Goal: Task Accomplishment & Management: Complete application form

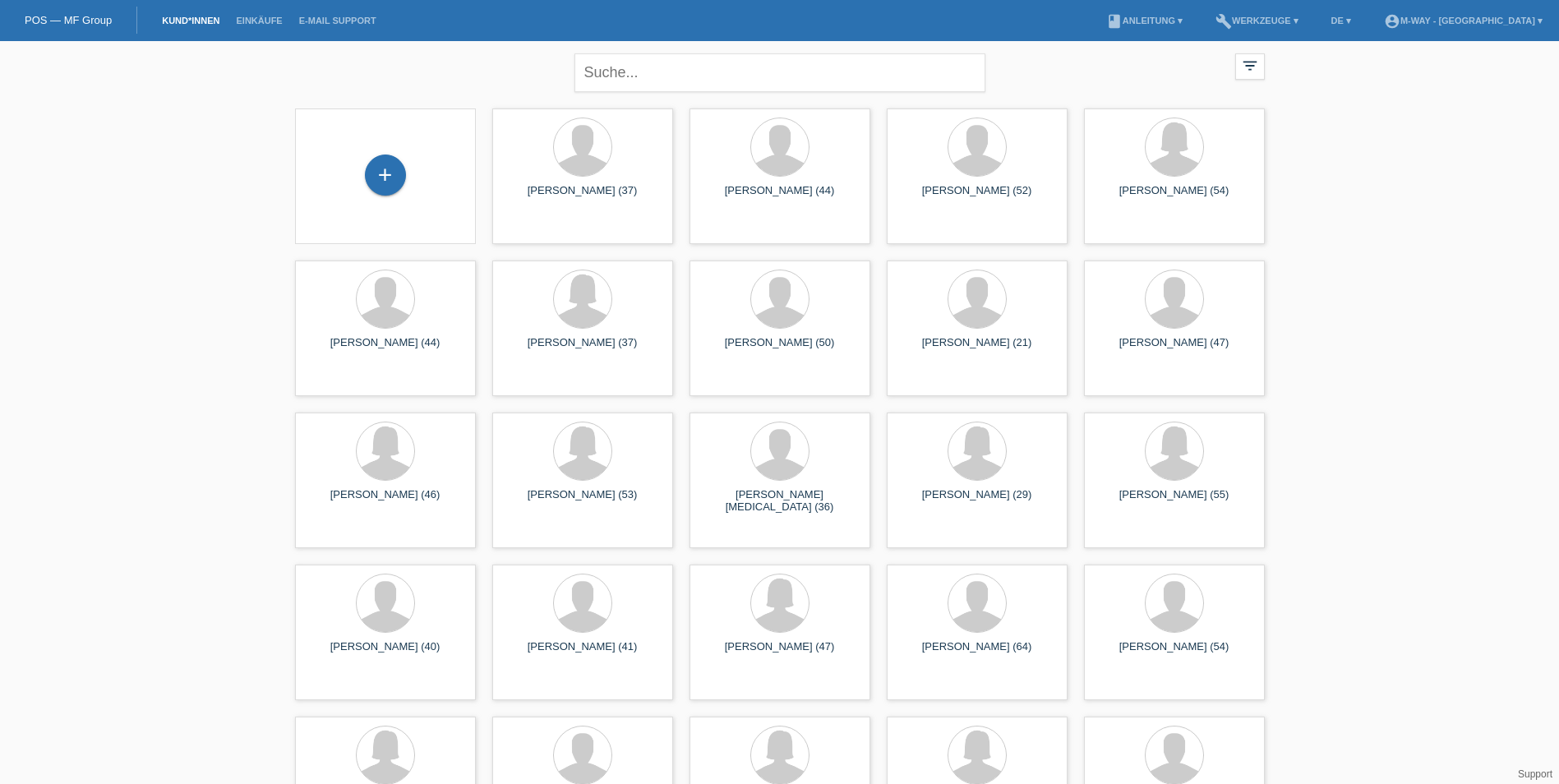
click at [403, 196] on div "+" at bounding box center [385, 176] width 155 height 43
click at [391, 187] on div "+" at bounding box center [385, 175] width 41 height 41
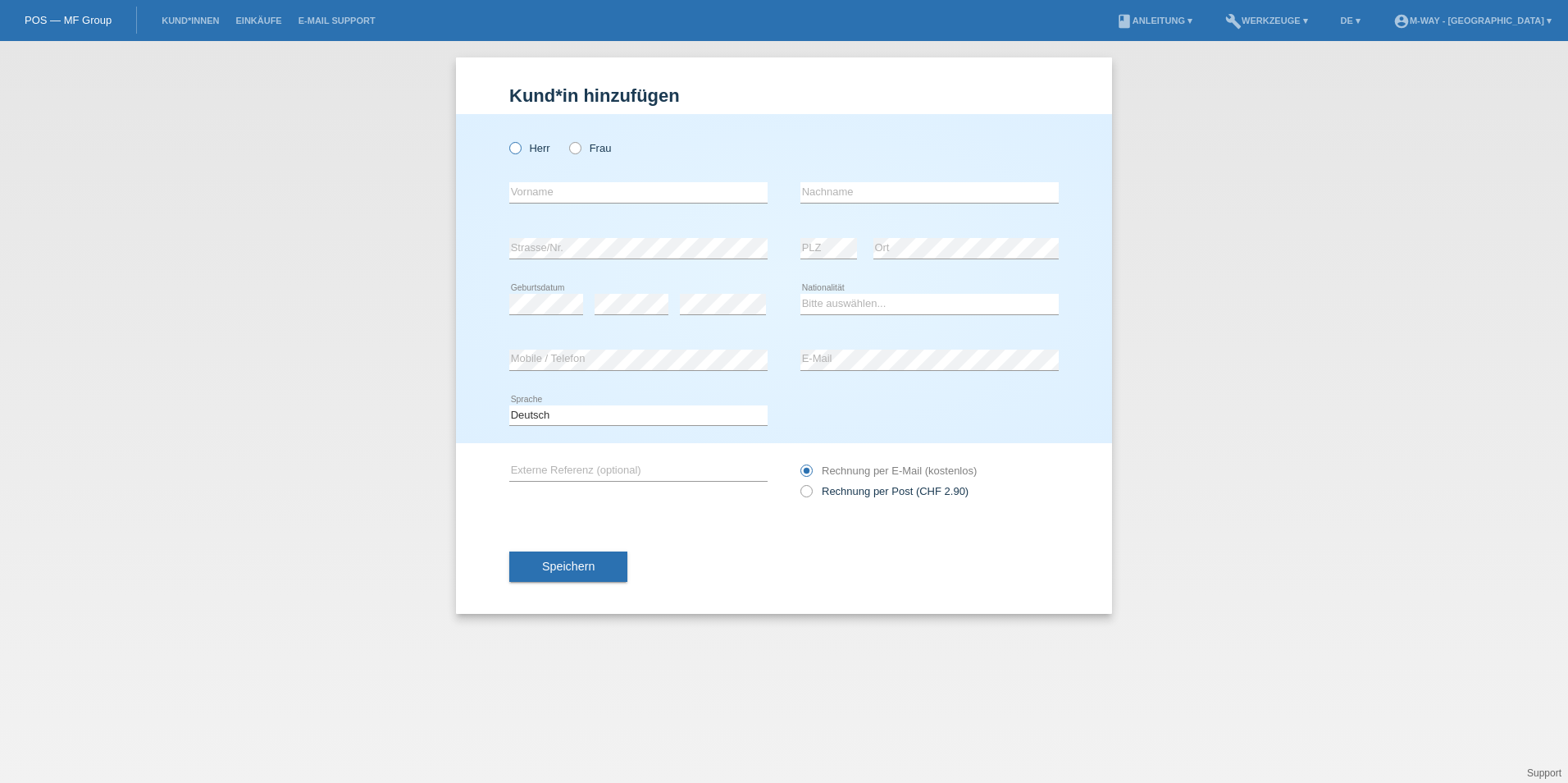
click at [507, 139] on icon at bounding box center [507, 139] width 0 height 0
click at [514, 148] on input "Herr" at bounding box center [514, 147] width 11 height 11
radio input "true"
click at [565, 191] on input "text" at bounding box center [638, 192] width 259 height 21
type input "h"
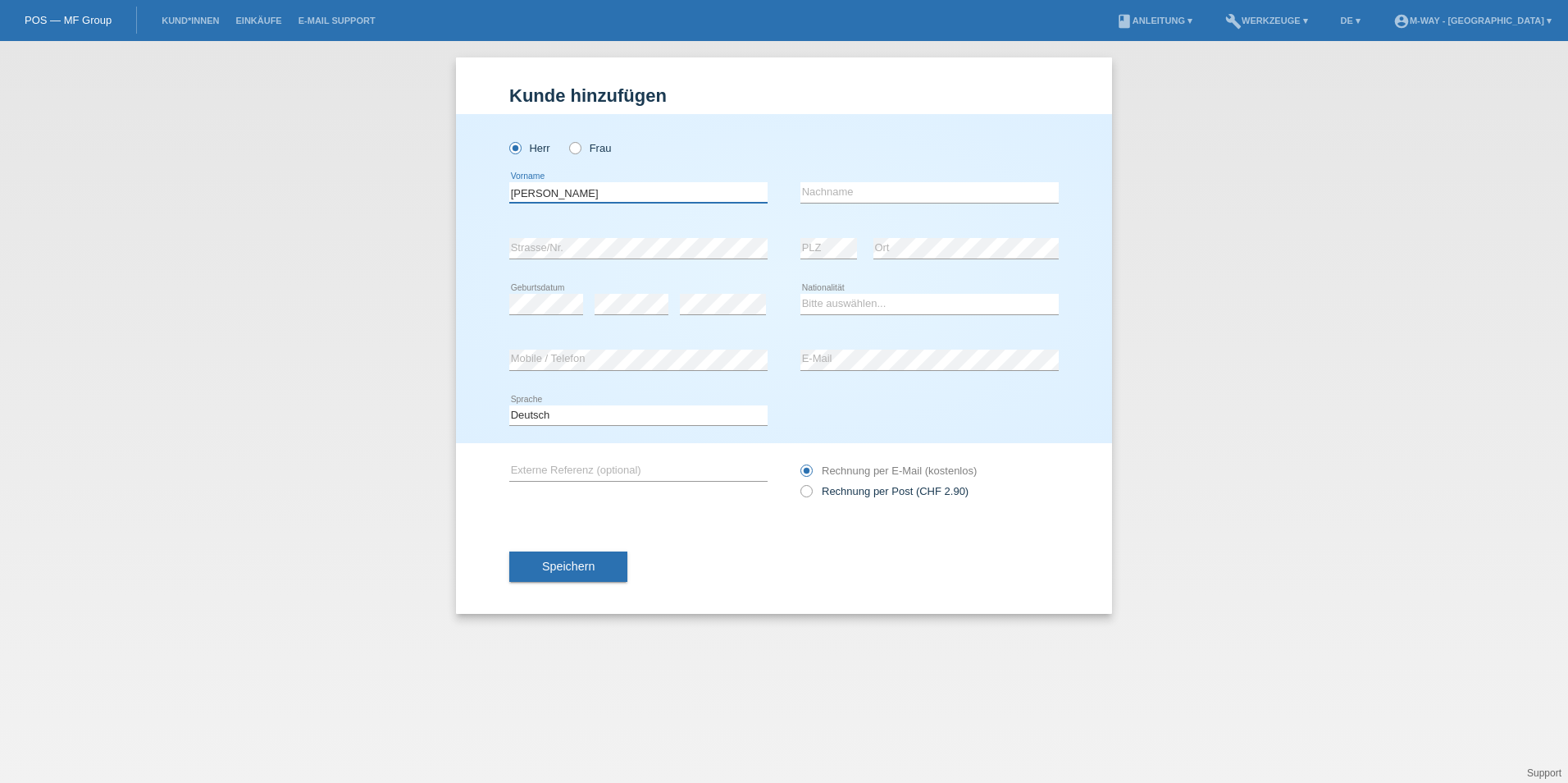
type input "[PERSON_NAME]"
type input "Zindel"
click at [1097, 401] on div "Herr Frau Heribert error Vorname" at bounding box center [784, 279] width 656 height 329
click at [850, 296] on select "Bitte auswählen... Schweiz Deutschland Liechtenstein Österreich ------------ Af…" at bounding box center [930, 304] width 259 height 20
select select "CH"
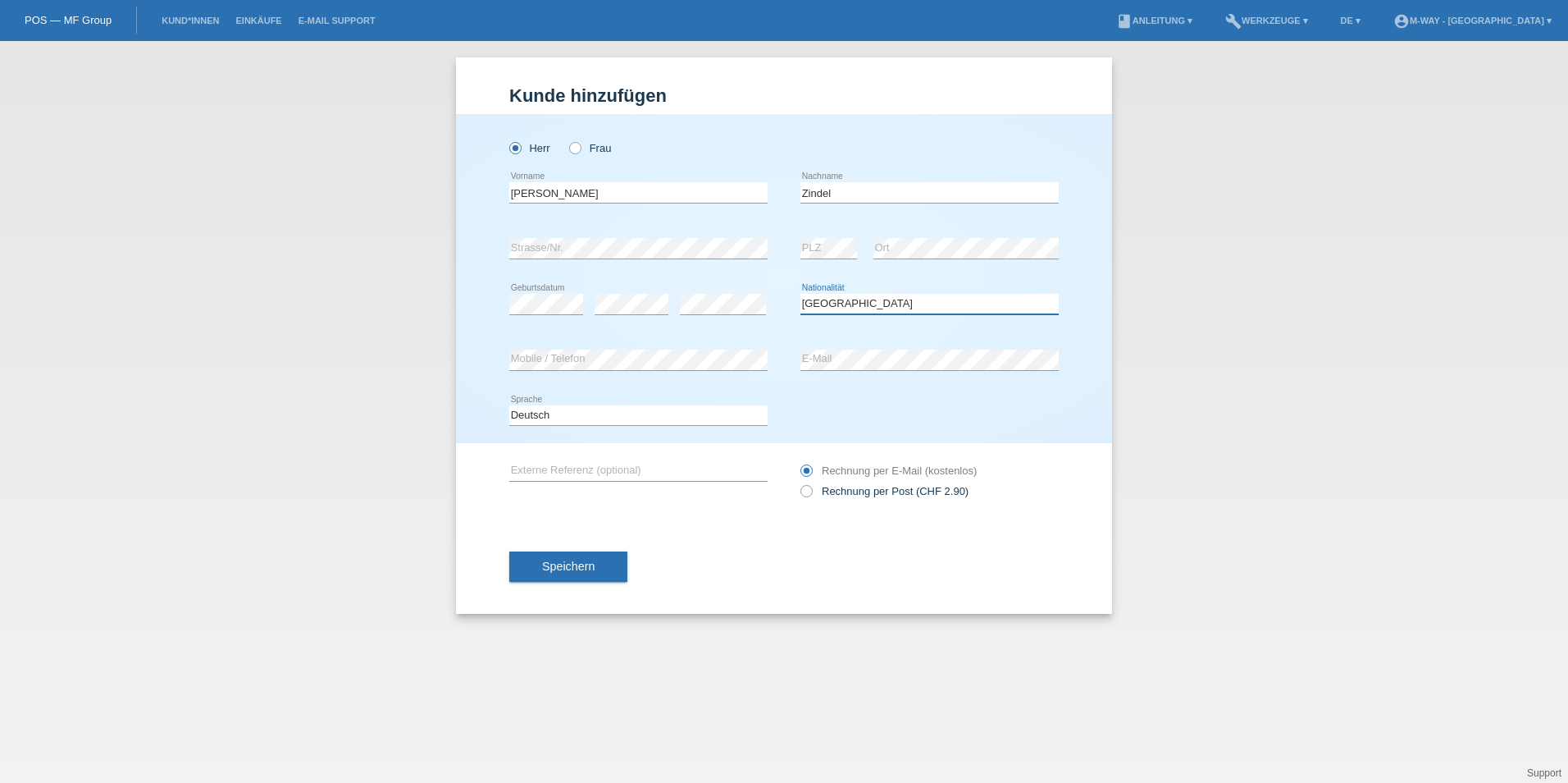
click at [800, 294] on select "Bitte auswählen... Schweiz Deutschland Liechtenstein Österreich ------------ Af…" at bounding box center [930, 304] width 259 height 20
click at [583, 563] on span "Speichern" at bounding box center [568, 566] width 53 height 13
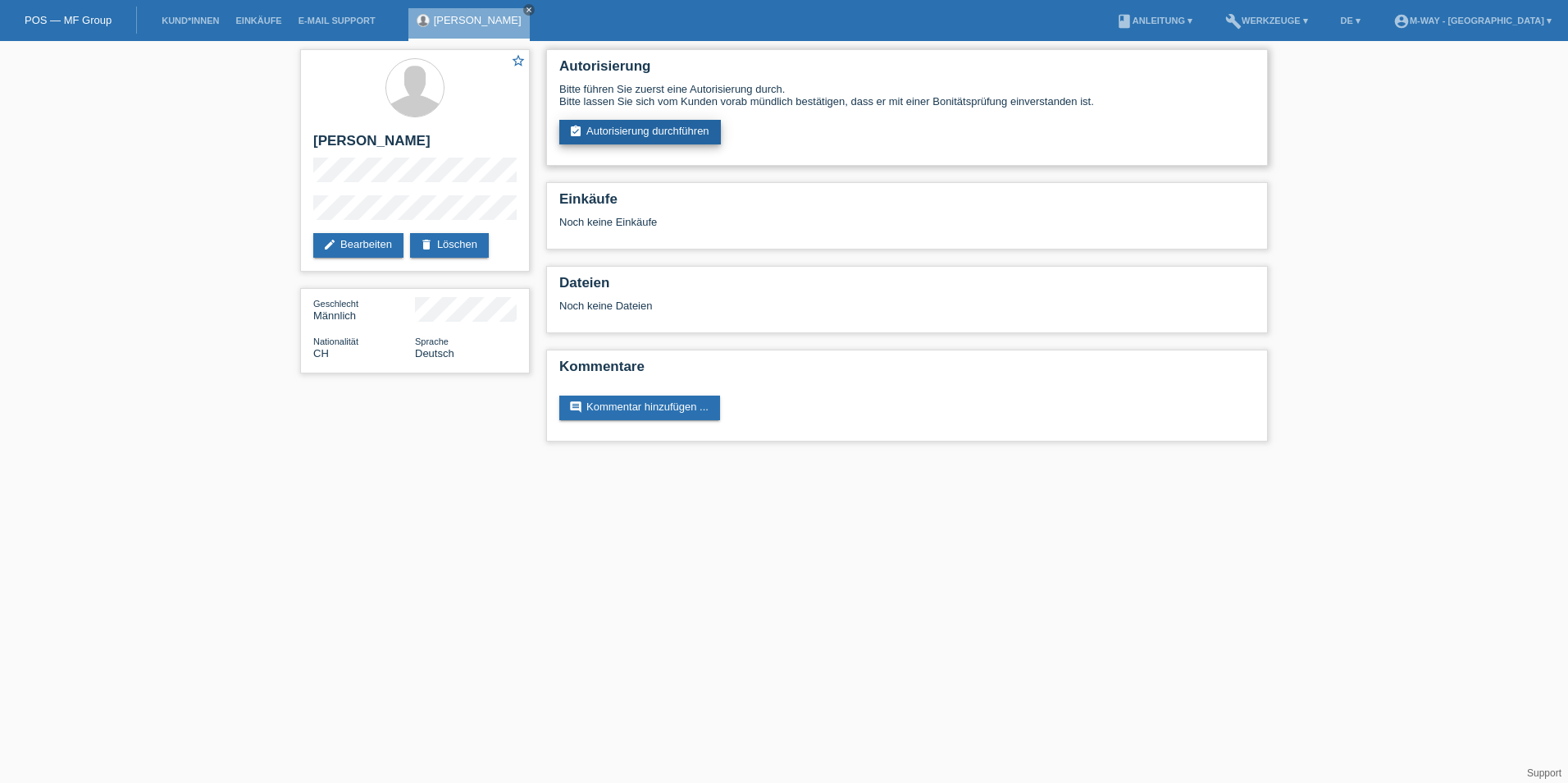
click at [668, 131] on link "assignment_turned_in Autorisierung durchführen" at bounding box center [640, 132] width 162 height 24
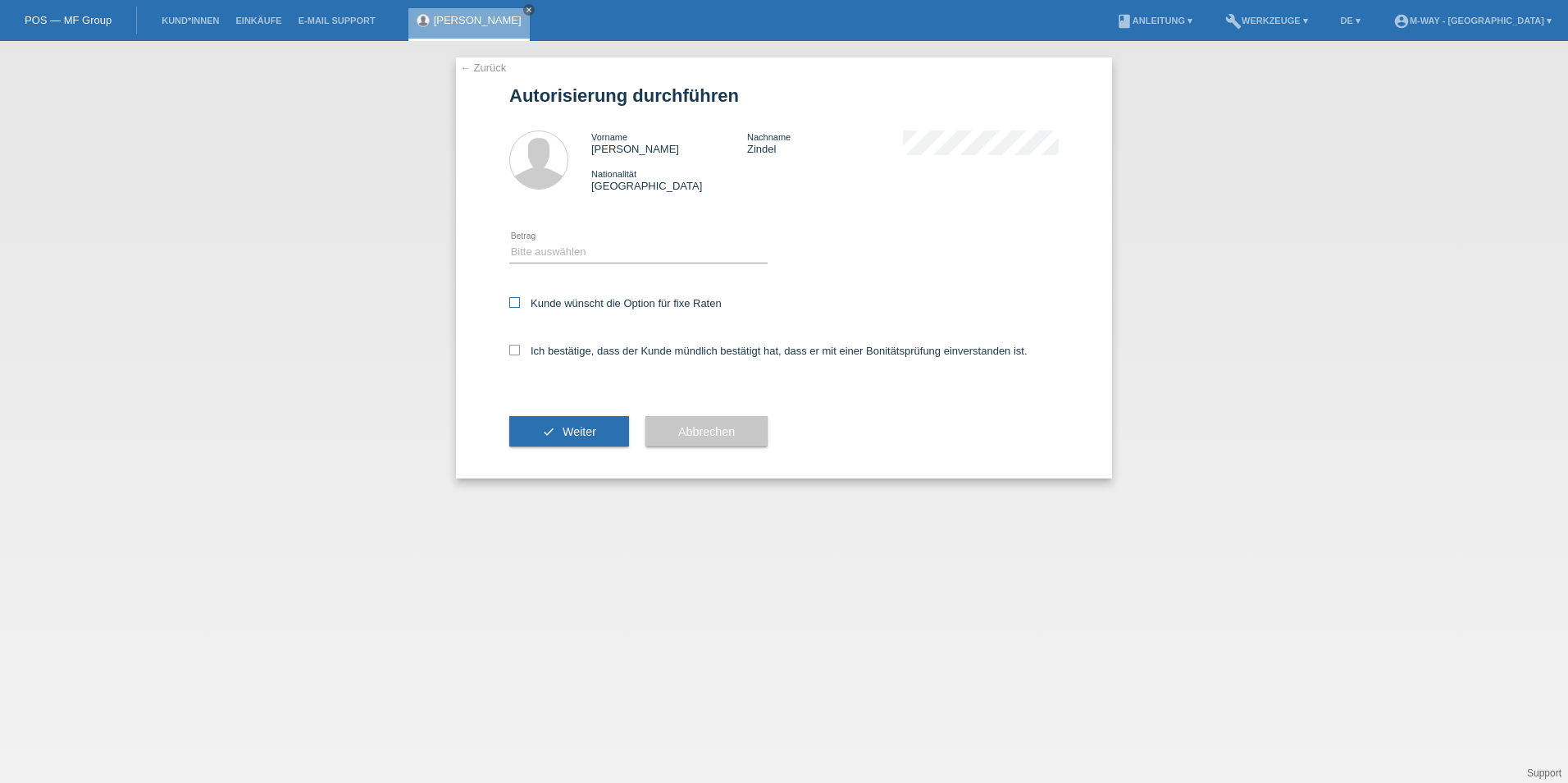
click at [516, 298] on icon at bounding box center [514, 302] width 11 height 11
click at [516, 298] on input "Kunde wünscht die Option für fixe Raten" at bounding box center [514, 302] width 11 height 11
checkbox input "true"
click at [514, 350] on icon at bounding box center [514, 350] width 11 height 11
click at [514, 350] on input "Ich bestätige, dass der Kunde mündlich bestätigt hat, dass er mit einer Bonität…" at bounding box center [514, 350] width 11 height 11
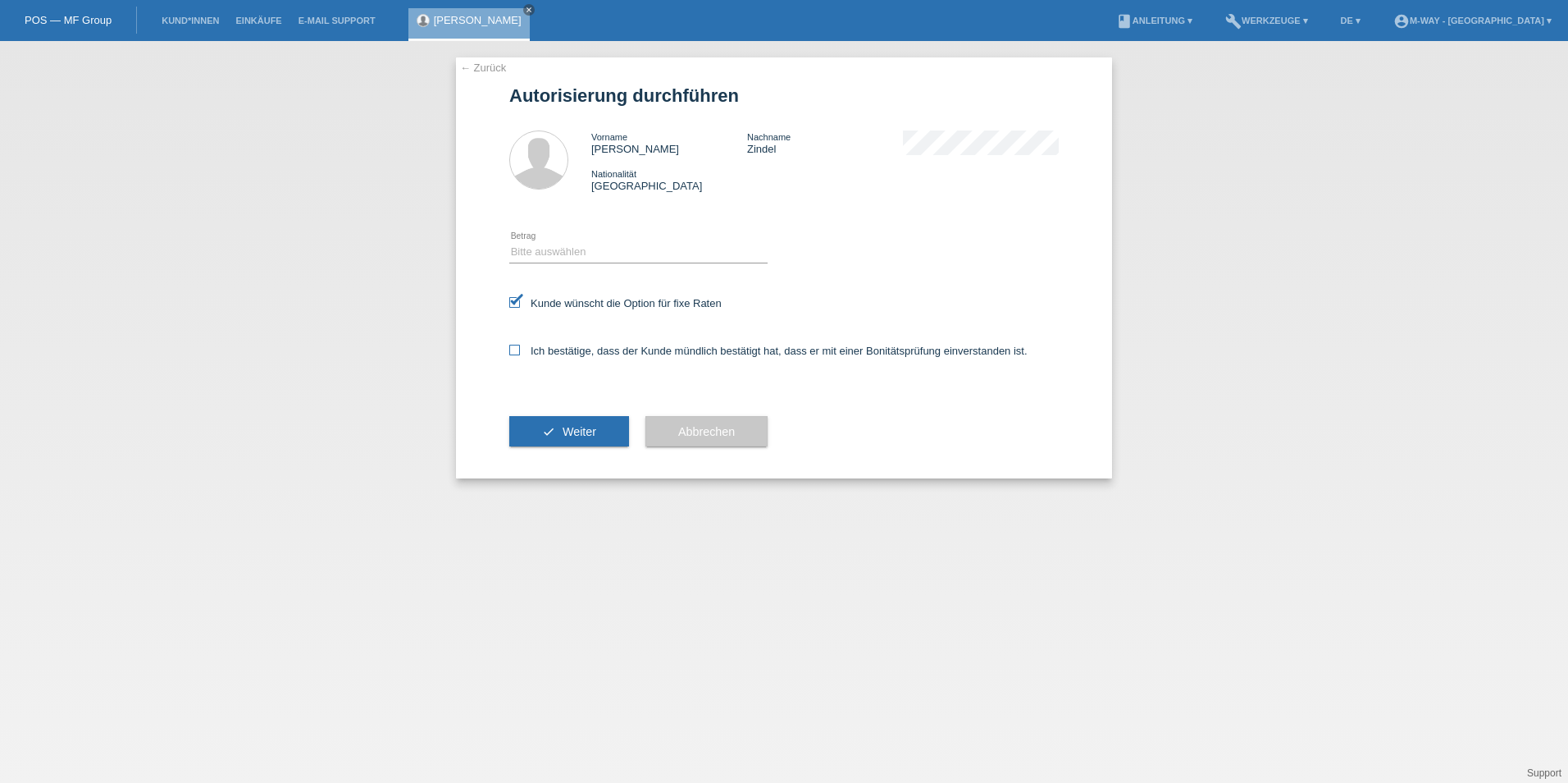
checkbox input "true"
click at [582, 431] on span "Weiter" at bounding box center [579, 432] width 33 height 13
click at [574, 259] on select "Bitte auswählen CHF 1.00 - CHF 499.00 CHF 500.00 - CHF 1'999.00 CHF 2'000.00 - …" at bounding box center [638, 252] width 259 height 20
select select "1"
click at [509, 242] on select "Bitte auswählen CHF 1.00 - CHF 499.00 CHF 500.00 - CHF 1'999.00 CHF 2'000.00 - …" at bounding box center [638, 252] width 259 height 20
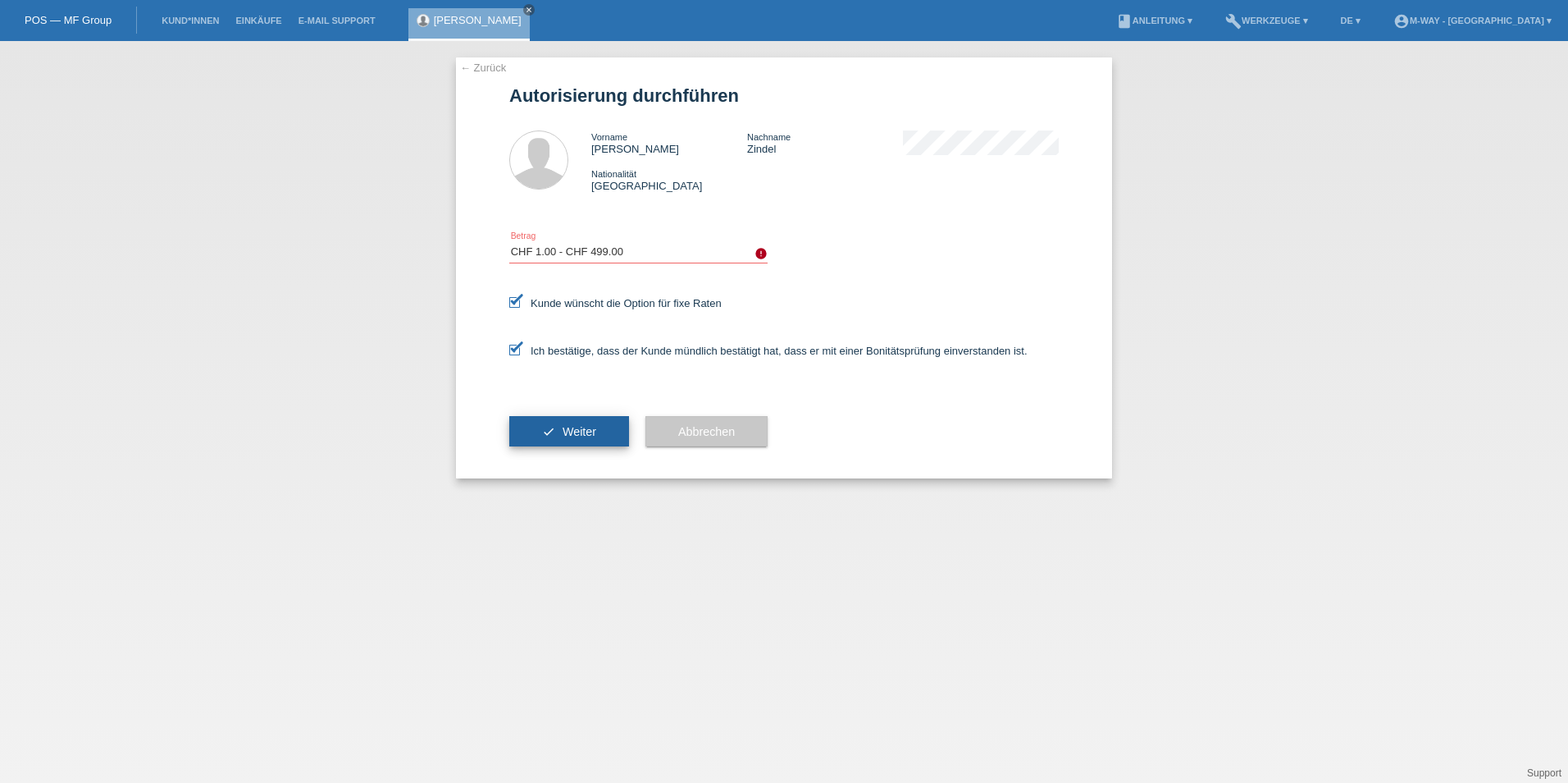
click at [599, 423] on button "check Weiter" at bounding box center [569, 431] width 120 height 31
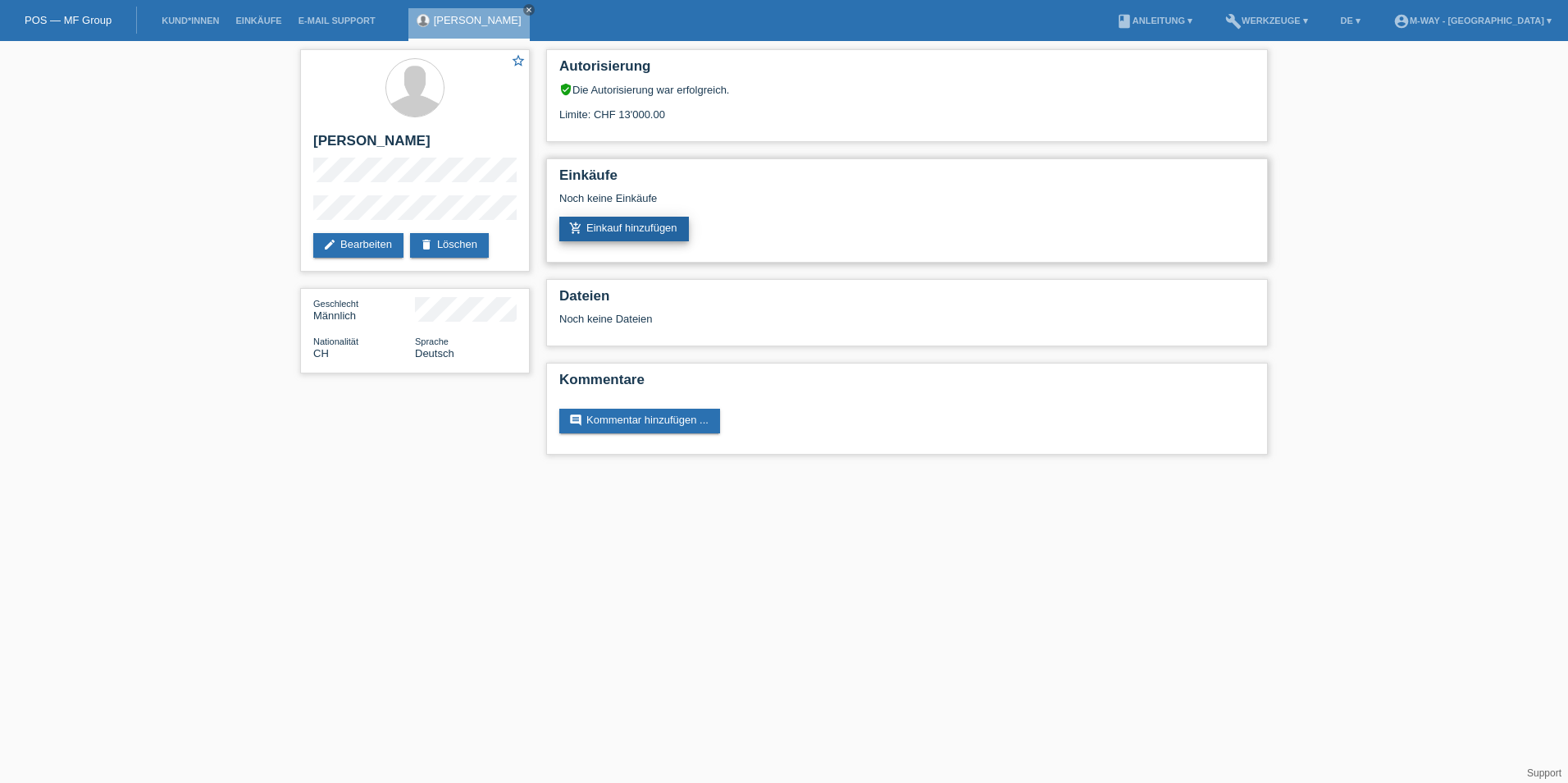
click at [668, 228] on link "add_shopping_cart Einkauf hinzufügen" at bounding box center [623, 228] width 129 height 24
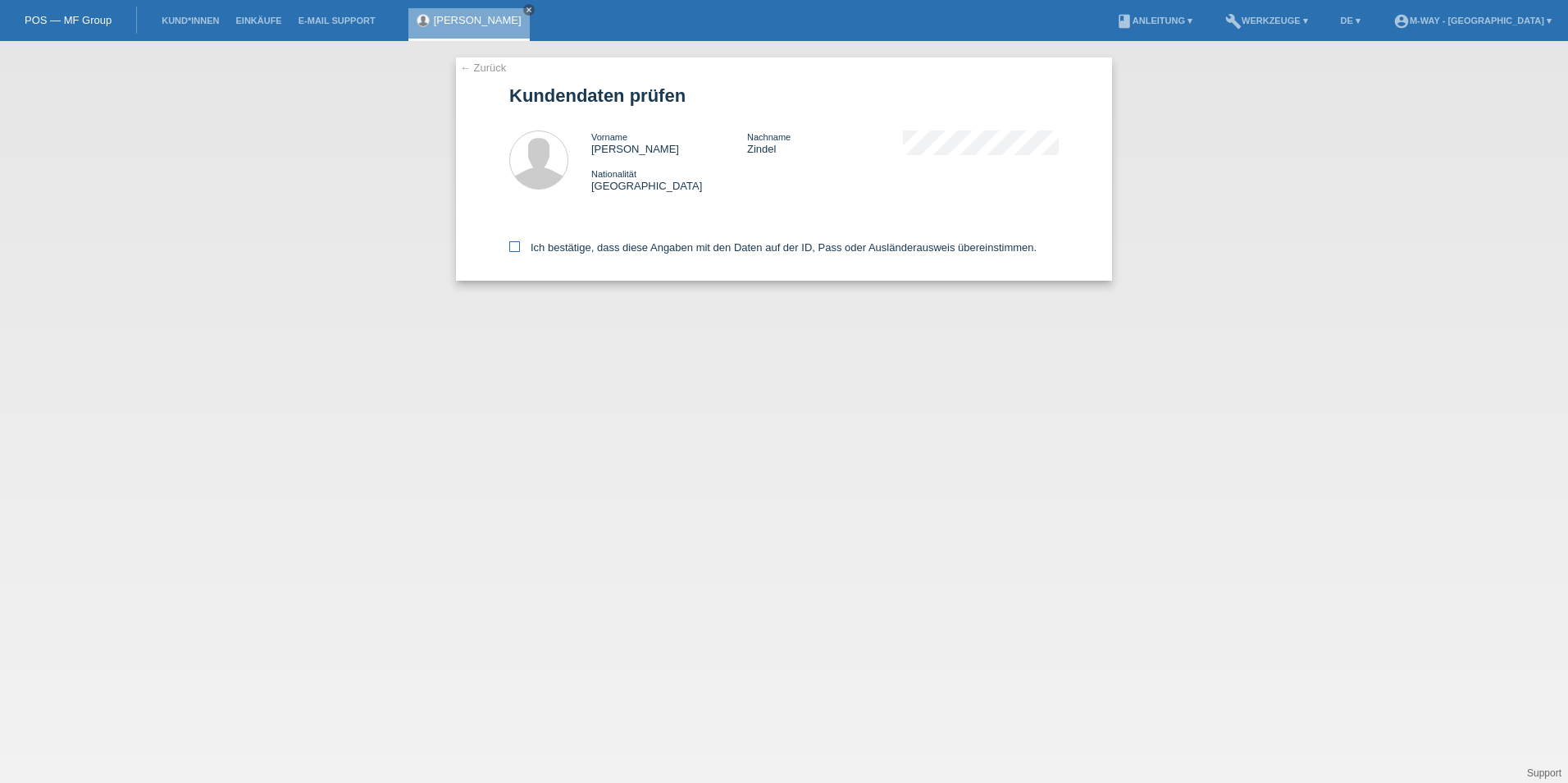
click at [516, 245] on icon at bounding box center [514, 246] width 11 height 11
click at [516, 245] on input "Ich bestätige, dass diese Angaben mit den Daten auf der ID, Pass oder Ausländer…" at bounding box center [514, 246] width 11 height 11
checkbox input "true"
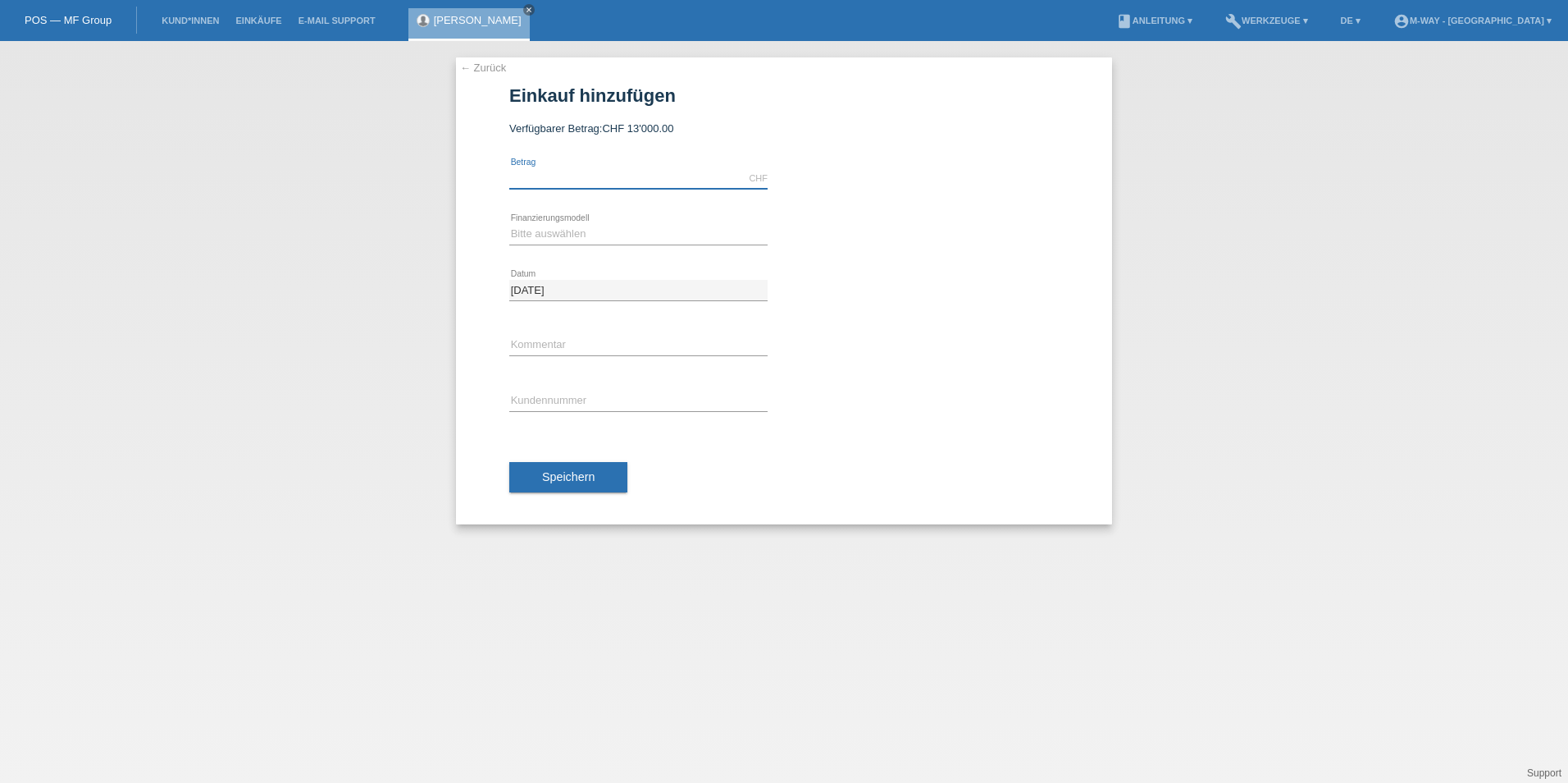
click at [587, 177] on input "text" at bounding box center [638, 178] width 259 height 21
type input "8000.00"
click at [562, 236] on select "Bitte auswählen Fixe Raten Kauf auf Rechnung mit Teilzahlungsoption" at bounding box center [638, 234] width 259 height 20
select select "77"
click at [509, 224] on select "Bitte auswählen Fixe Raten Kauf auf Rechnung mit Teilzahlungsoption" at bounding box center [638, 234] width 259 height 20
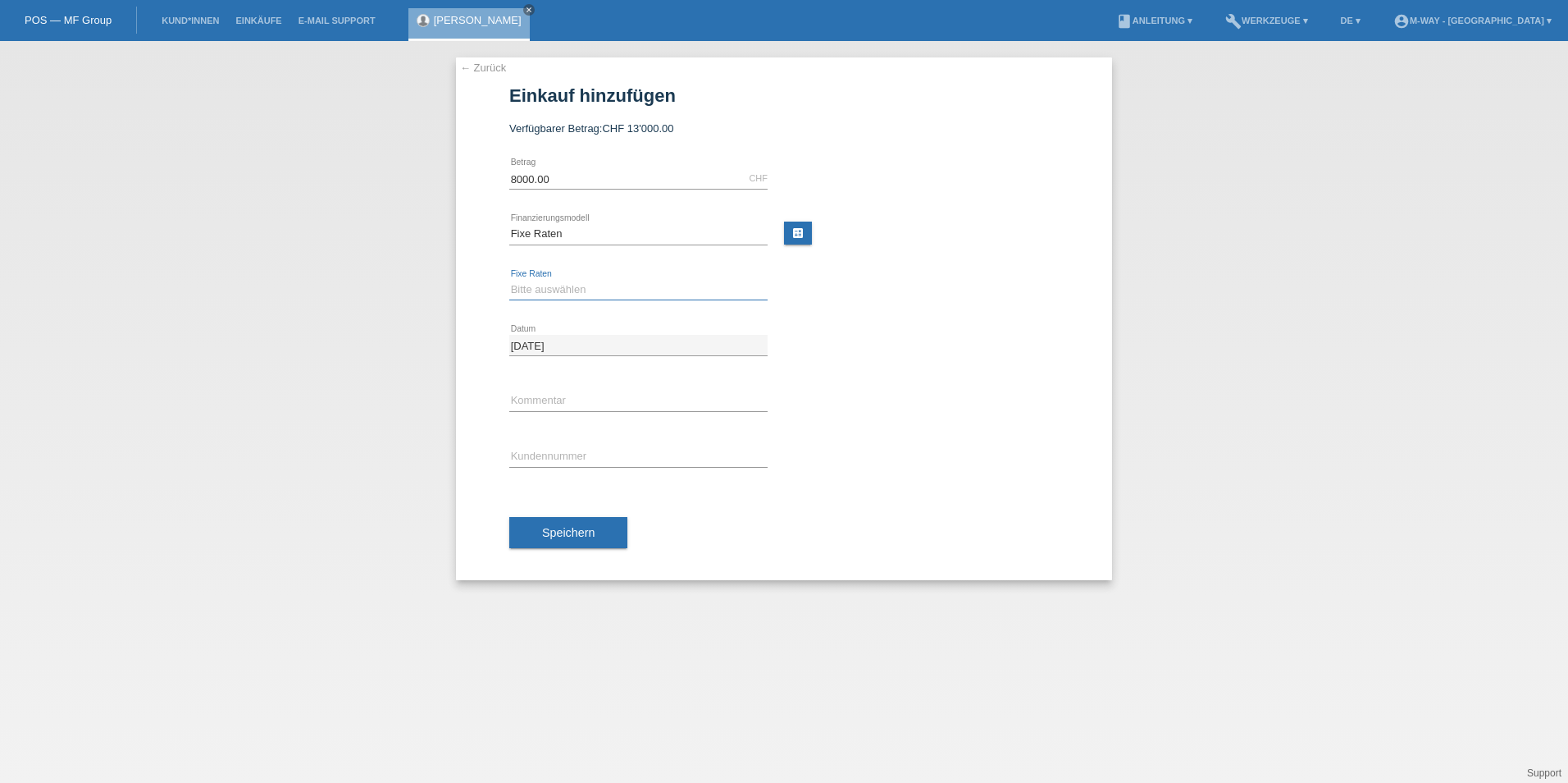
click at [551, 288] on select "Bitte auswählen 4 Raten 5 Raten 6 Raten 7 Raten 8 Raten 9 Raten 10 Raten 11 Rat…" at bounding box center [638, 290] width 259 height 20
select select "202"
click at [509, 280] on select "Bitte auswählen 4 Raten 5 Raten 6 Raten 7 Raten 8 Raten 9 Raten 10 Raten 11 Rat…" at bounding box center [638, 290] width 259 height 20
click at [467, 65] on link "← Zurück" at bounding box center [482, 68] width 46 height 13
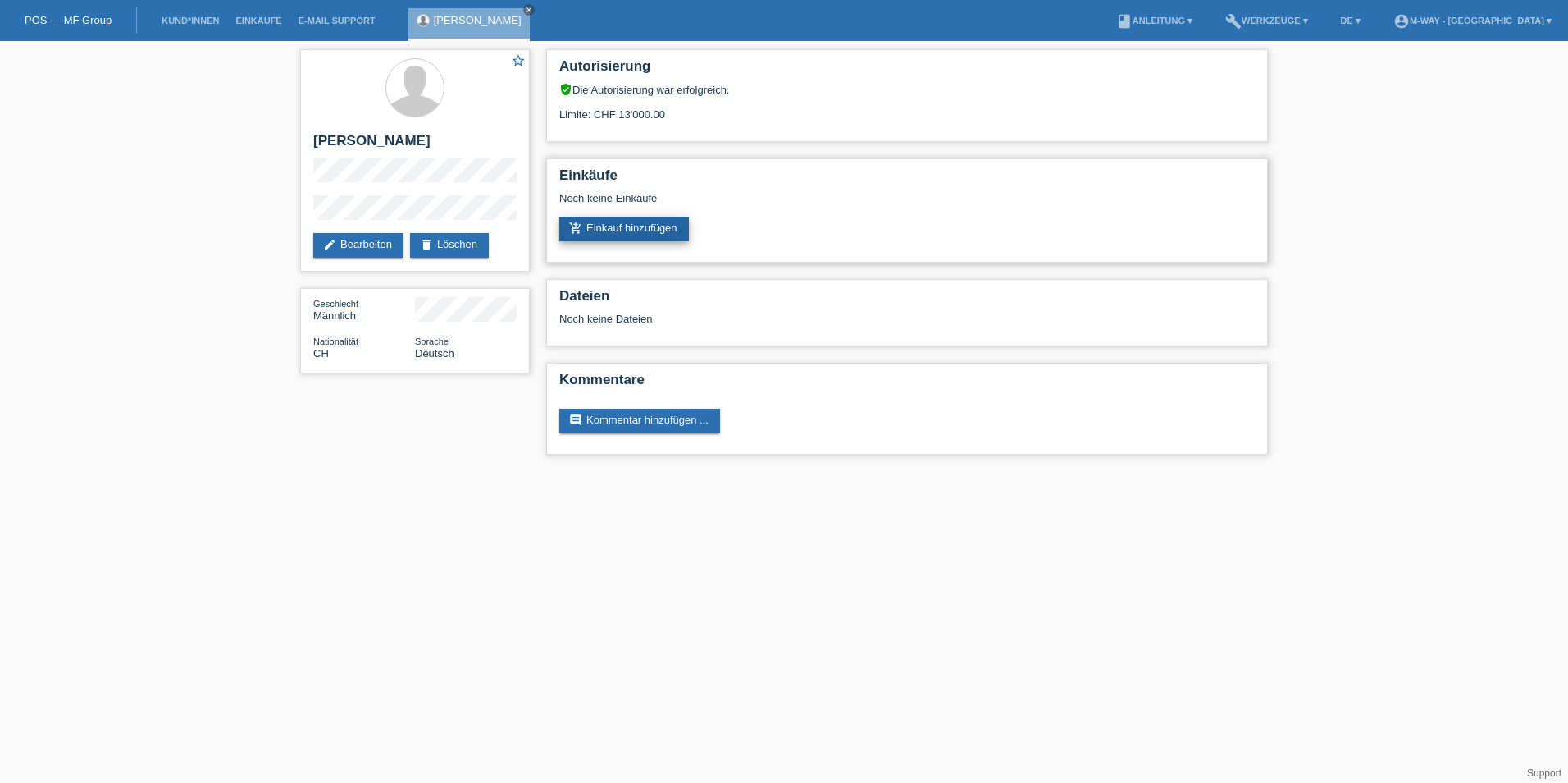
click at [639, 227] on link "add_shopping_cart Einkauf hinzufügen" at bounding box center [623, 228] width 129 height 24
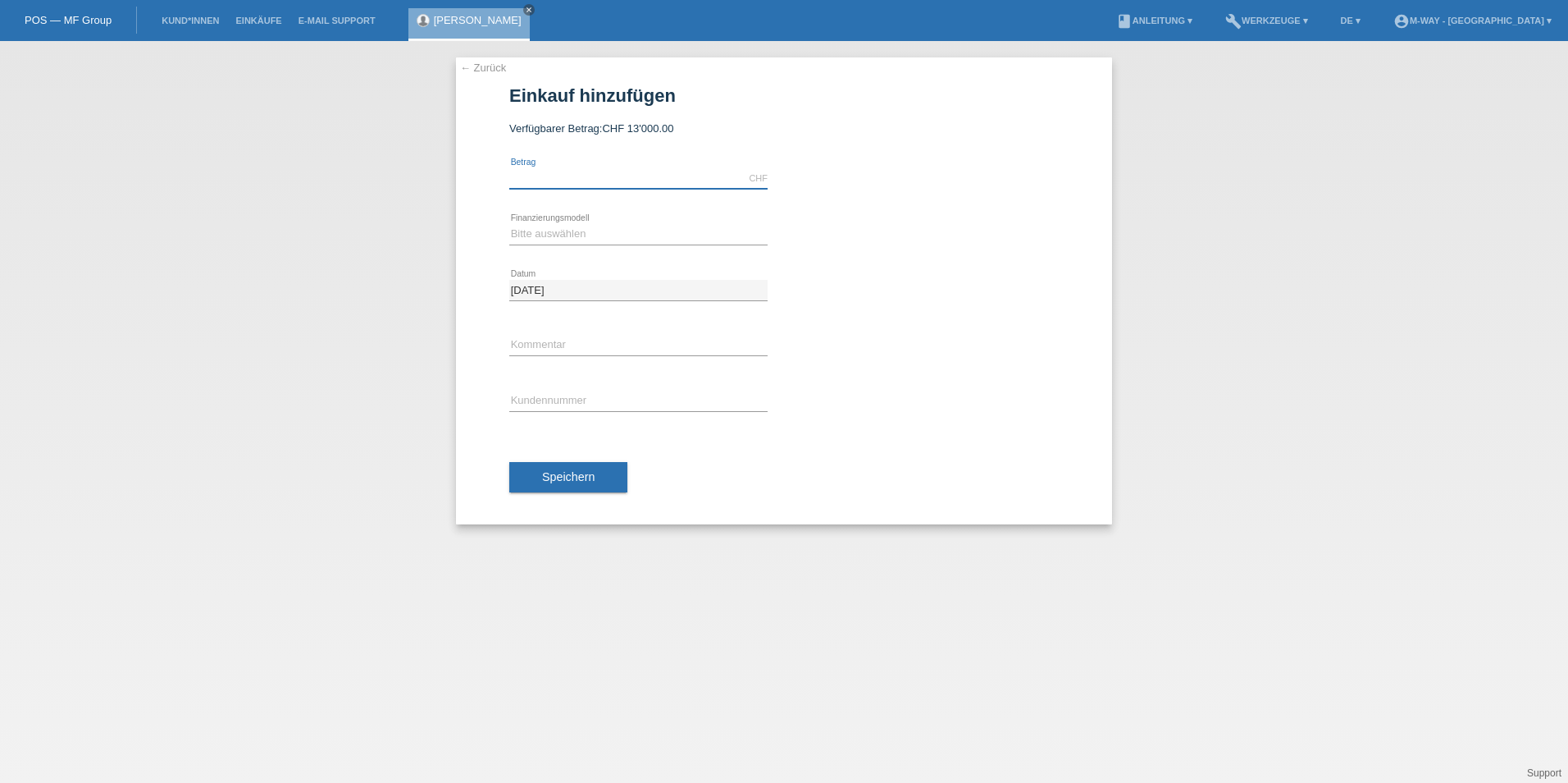
click at [628, 179] on input "text" at bounding box center [638, 178] width 259 height 21
type input "8000.00"
click at [568, 230] on select "Bitte auswählen Fixe Raten Kauf auf Rechnung mit Teilzahlungsoption" at bounding box center [638, 234] width 259 height 20
select select "77"
click at [509, 224] on select "Bitte auswählen Fixe Raten Kauf auf Rechnung mit Teilzahlungsoption" at bounding box center [638, 234] width 259 height 20
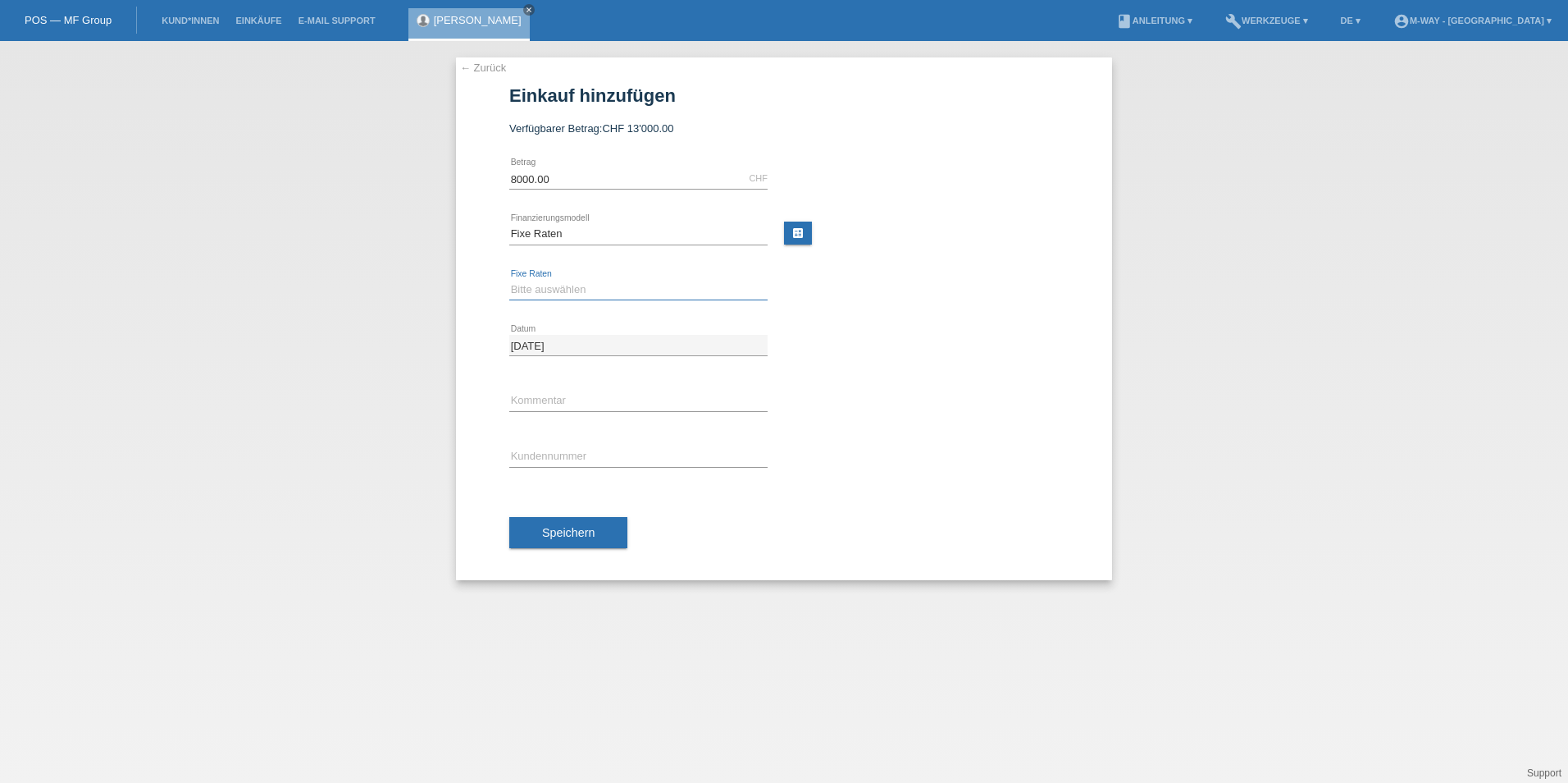
click at [549, 296] on select "Bitte auswählen 4 Raten 5 Raten 6 Raten 7 Raten 8 Raten 9 Raten 10 Raten 11 Rat…" at bounding box center [638, 290] width 259 height 20
select select "202"
click at [509, 280] on select "Bitte auswählen 4 Raten 5 Raten 6 Raten 7 Raten 8 Raten 9 Raten 10 Raten 11 Rat…" at bounding box center [638, 290] width 259 height 20
click at [567, 346] on input "30.08.2025" at bounding box center [638, 345] width 259 height 21
click at [742, 346] on input "30.08.2025" at bounding box center [638, 345] width 259 height 21
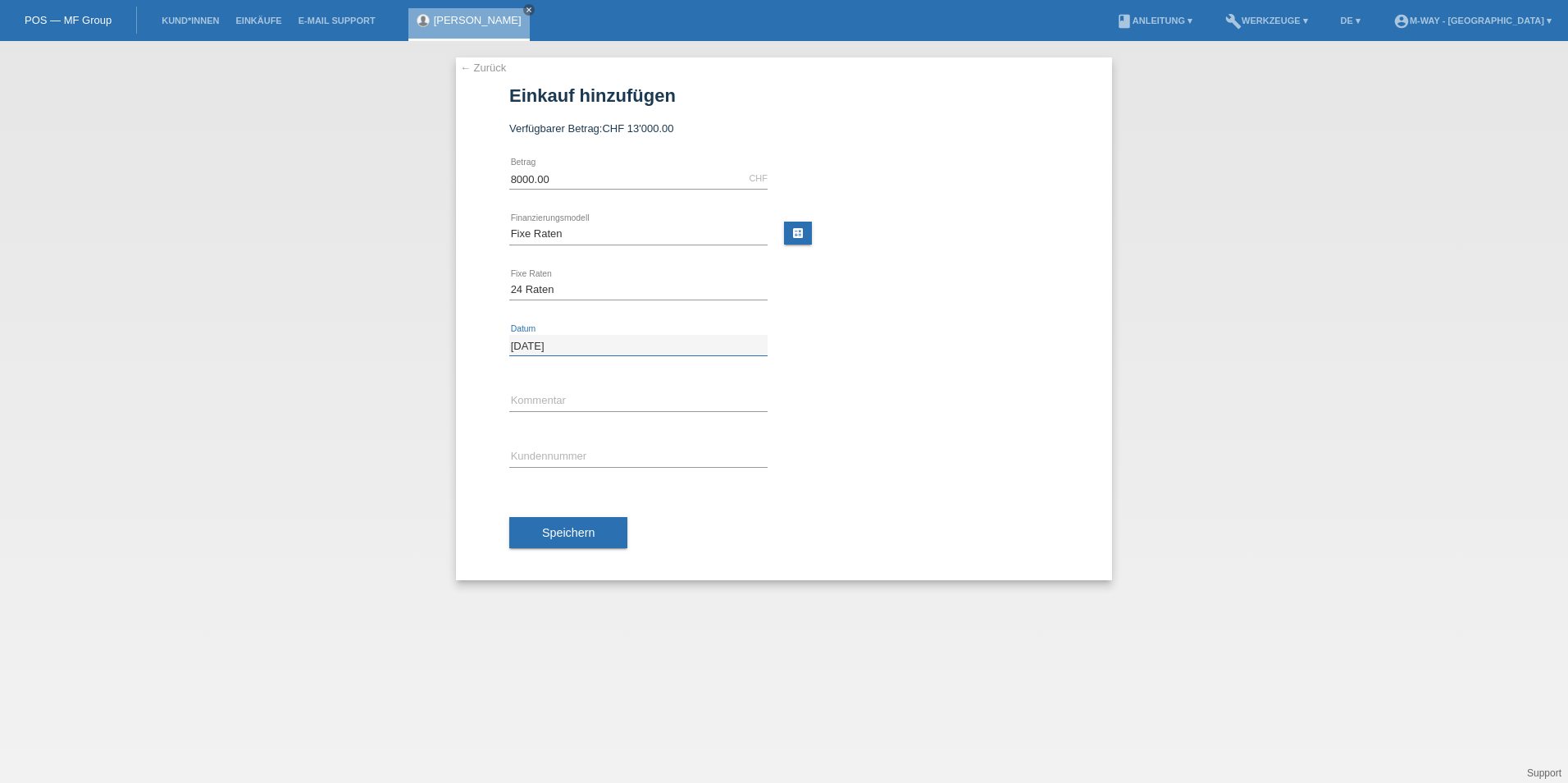
click at [742, 346] on input "[DATE]" at bounding box center [638, 345] width 259 height 21
click at [593, 409] on input "text" at bounding box center [638, 401] width 259 height 21
click at [527, 456] on input "text" at bounding box center [638, 457] width 259 height 21
type input "K134598"
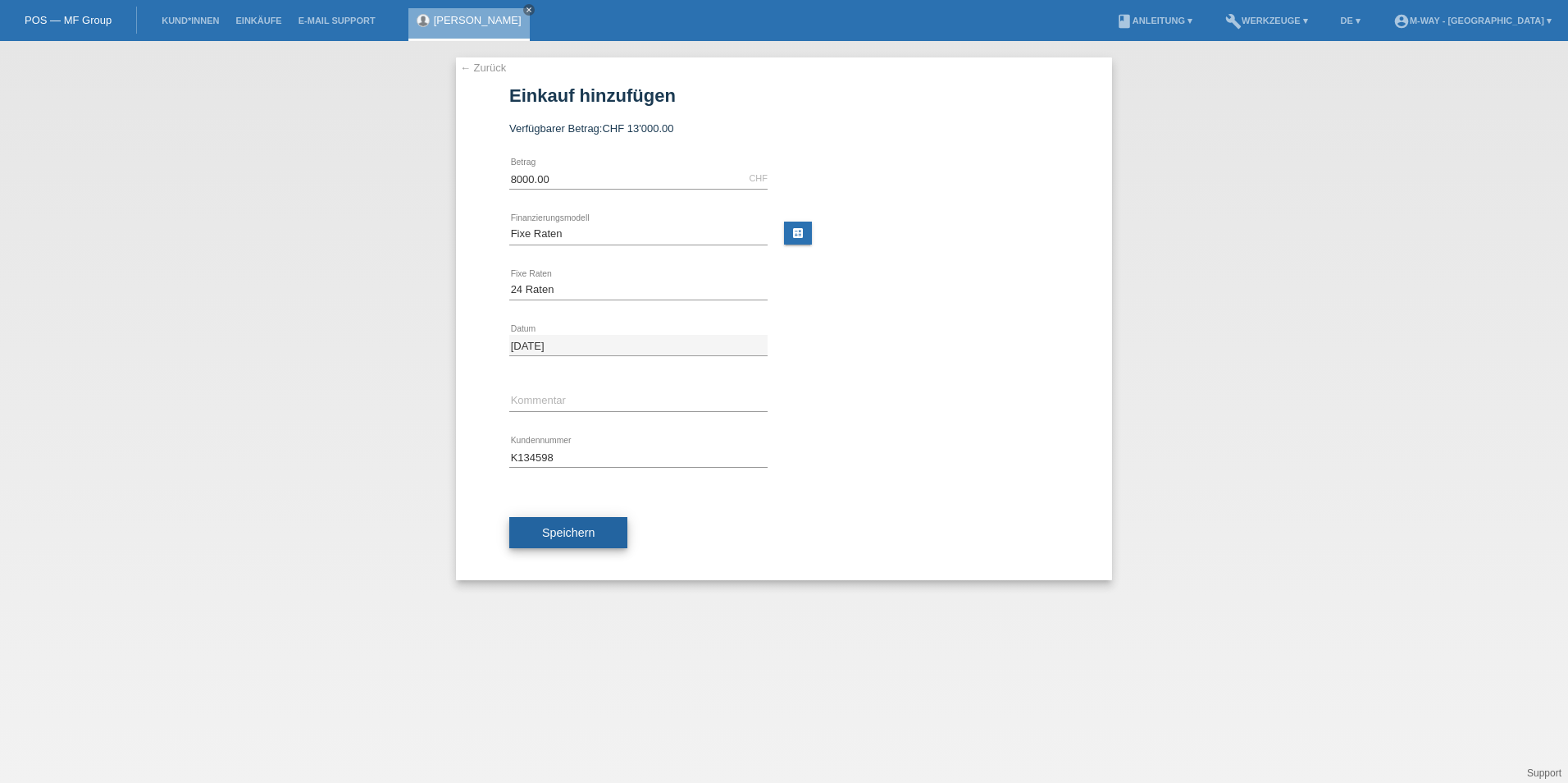
click at [548, 525] on button "Speichern" at bounding box center [568, 532] width 118 height 31
